Goal: Task Accomplishment & Management: Use online tool/utility

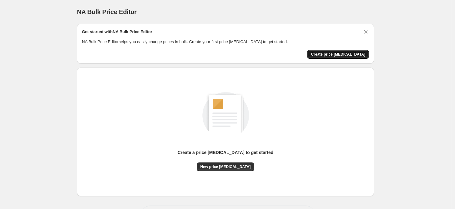
click at [354, 56] on span "Create price [MEDICAL_DATA]" at bounding box center [338, 54] width 54 height 5
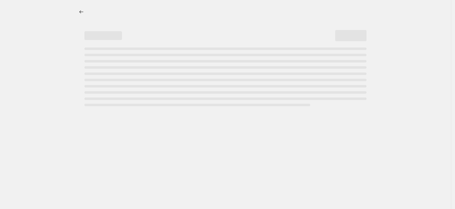
select select "percentage"
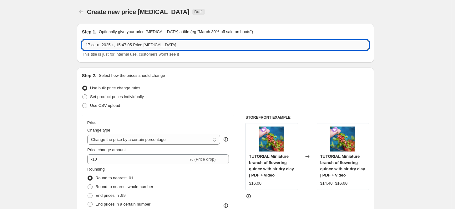
click at [108, 45] on input "17 сент. 2025 г., 15:47:05 Price [MEDICAL_DATA]" at bounding box center [225, 45] width 287 height 10
drag, startPoint x: 178, startPoint y: 46, endPoint x: 58, endPoint y: 42, distance: 120.3
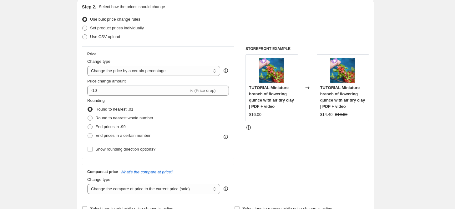
scroll to position [69, 0]
type input "-17"
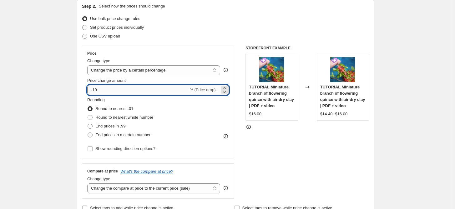
drag, startPoint x: 100, startPoint y: 90, endPoint x: 97, endPoint y: 90, distance: 3.5
click at [97, 90] on input "-10" at bounding box center [137, 90] width 101 height 10
type input "-17"
click at [132, 44] on div "Step 2. Select how the prices should change Use bulk price change rules Set pro…" at bounding box center [225, 108] width 287 height 210
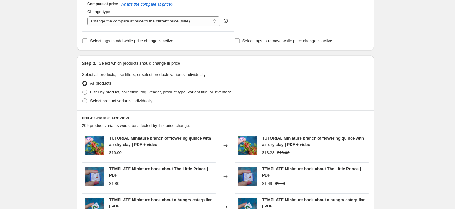
scroll to position [243, 0]
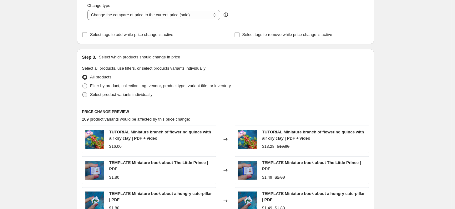
click at [87, 95] on span at bounding box center [84, 94] width 5 height 5
click at [83, 93] on input "Select product variants individually" at bounding box center [82, 92] width 0 height 0
radio input "true"
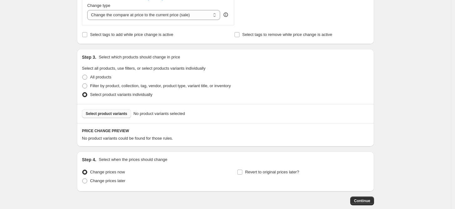
click at [115, 115] on span "Select product variants" at bounding box center [107, 113] width 42 height 5
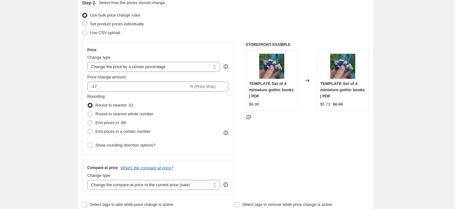
scroll to position [69, 0]
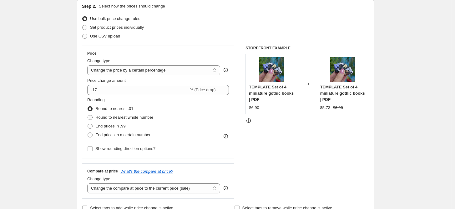
click at [92, 117] on span at bounding box center [90, 117] width 5 height 5
click at [88, 116] on input "Round to nearest whole number" at bounding box center [88, 115] width 0 height 0
radio input "true"
click at [90, 125] on span at bounding box center [90, 126] width 5 height 5
click at [88, 124] on input "End prices in .99" at bounding box center [88, 124] width 0 height 0
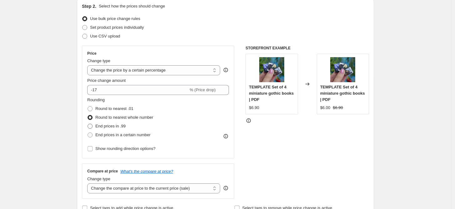
radio input "true"
click at [93, 107] on span at bounding box center [90, 108] width 5 height 5
click at [88, 107] on input "Round to nearest .01" at bounding box center [88, 106] width 0 height 0
radio input "true"
click at [93, 136] on span at bounding box center [90, 135] width 5 height 5
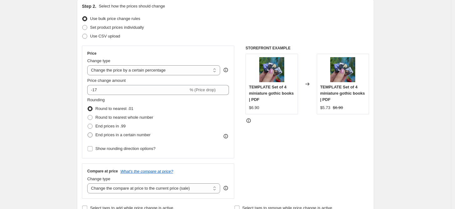
click at [88, 133] on input "End prices in a certain number" at bounding box center [88, 133] width 0 height 0
radio input "true"
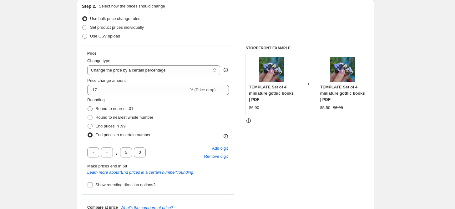
click at [93, 108] on span at bounding box center [90, 108] width 5 height 5
click at [88, 107] on input "Round to nearest .01" at bounding box center [88, 106] width 0 height 0
radio input "true"
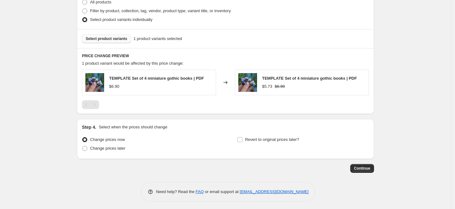
scroll to position [320, 0]
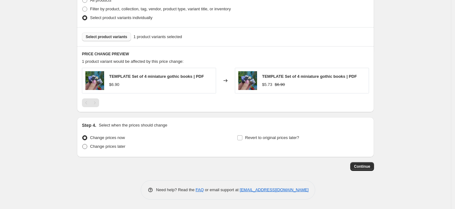
click at [87, 147] on span at bounding box center [84, 146] width 5 height 5
click at [83, 145] on input "Change prices later" at bounding box center [82, 144] width 0 height 0
radio input "true"
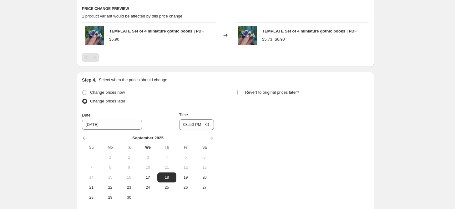
scroll to position [355, 0]
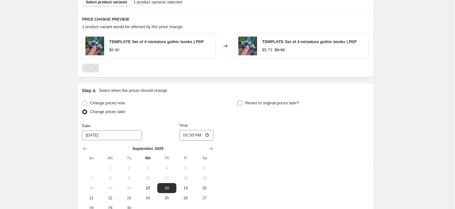
click at [243, 104] on input "Revert to original prices later?" at bounding box center [240, 103] width 5 height 5
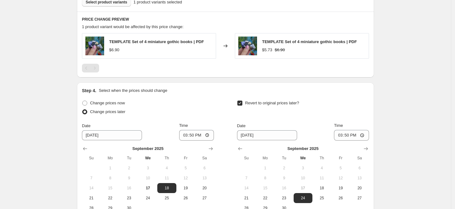
click at [242, 104] on input "Revert to original prices later?" at bounding box center [240, 103] width 5 height 5
checkbox input "false"
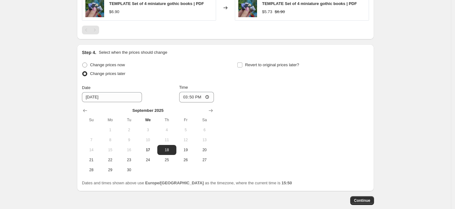
scroll to position [393, 0]
click at [87, 64] on span at bounding box center [84, 65] width 5 height 5
click at [83, 64] on input "Change prices now" at bounding box center [82, 63] width 0 height 0
radio input "true"
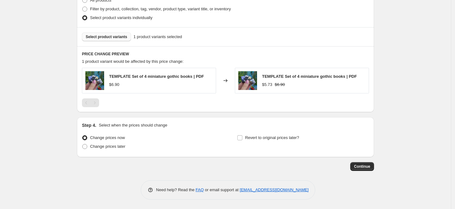
scroll to position [320, 0]
click at [243, 138] on input "Revert to original prices later?" at bounding box center [240, 138] width 5 height 5
checkbox input "true"
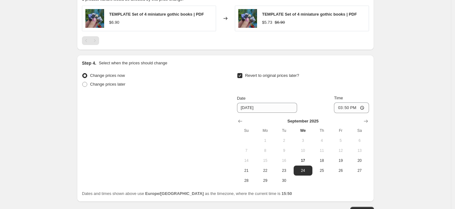
scroll to position [390, 0]
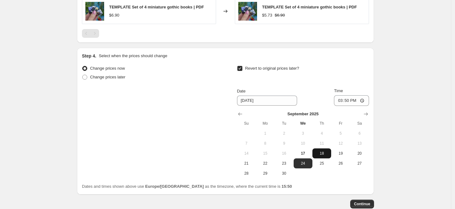
click at [326, 157] on button "18" at bounding box center [322, 154] width 19 height 10
type input "[DATE]"
click at [354, 102] on input "15:50" at bounding box center [351, 100] width 35 height 11
click at [351, 100] on input "15:50" at bounding box center [351, 100] width 35 height 11
drag, startPoint x: 362, startPoint y: 99, endPoint x: 348, endPoint y: 99, distance: 14.1
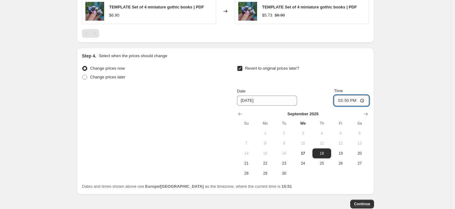
click at [348, 99] on input "15:50" at bounding box center [351, 100] width 35 height 11
click at [367, 202] on button "Continue" at bounding box center [363, 204] width 24 height 9
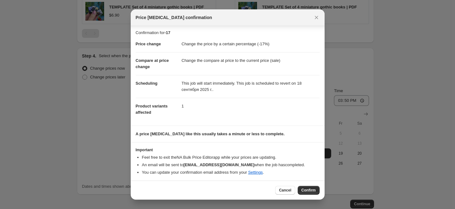
scroll to position [2, 0]
click at [313, 190] on span "Confirm" at bounding box center [309, 190] width 14 height 5
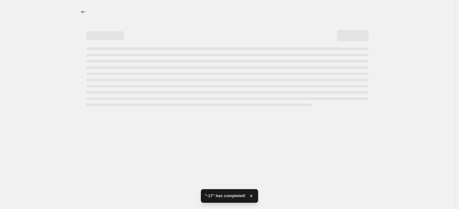
select select "percentage"
